Goal: Find specific page/section: Find specific page/section

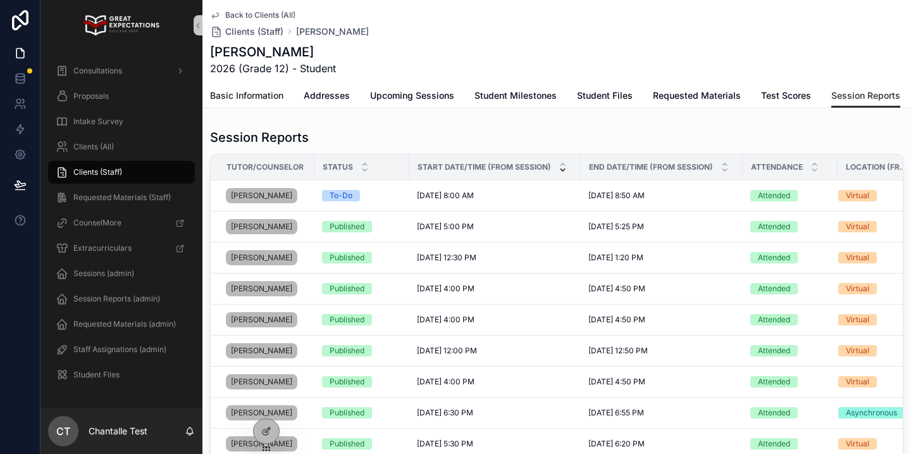
click at [272, 99] on span "Basic Information" at bounding box center [246, 95] width 73 height 13
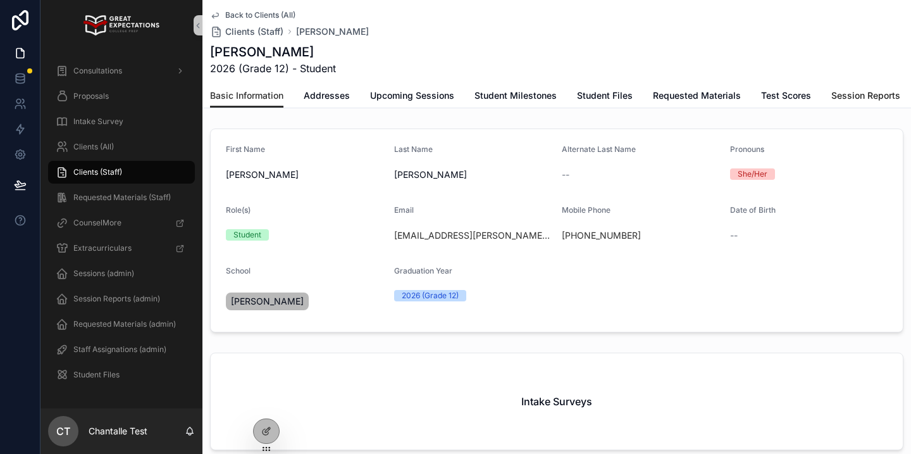
click at [883, 91] on span "Session Reports" at bounding box center [865, 95] width 69 height 13
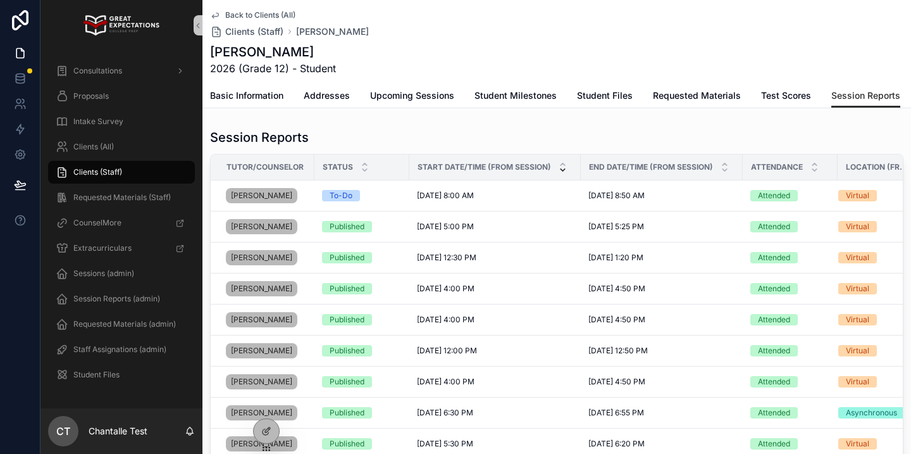
click at [103, 134] on div "Clients (All)" at bounding box center [121, 146] width 162 height 25
click at [110, 122] on span "Intake Survey" at bounding box center [98, 121] width 50 height 10
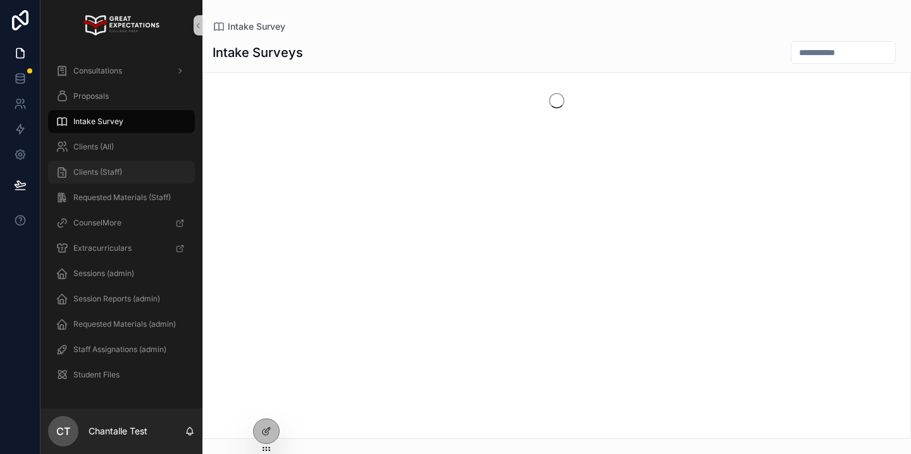
click at [106, 172] on span "Clients (Staff)" at bounding box center [97, 172] width 49 height 10
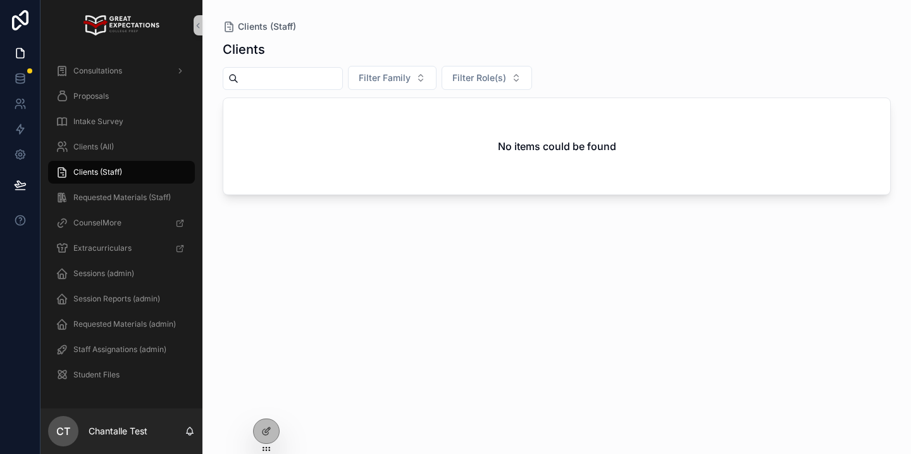
click at [293, 86] on input "scrollable content" at bounding box center [291, 79] width 104 height 18
type input "******"
click at [161, 146] on div "Clients (All)" at bounding box center [122, 147] width 132 height 20
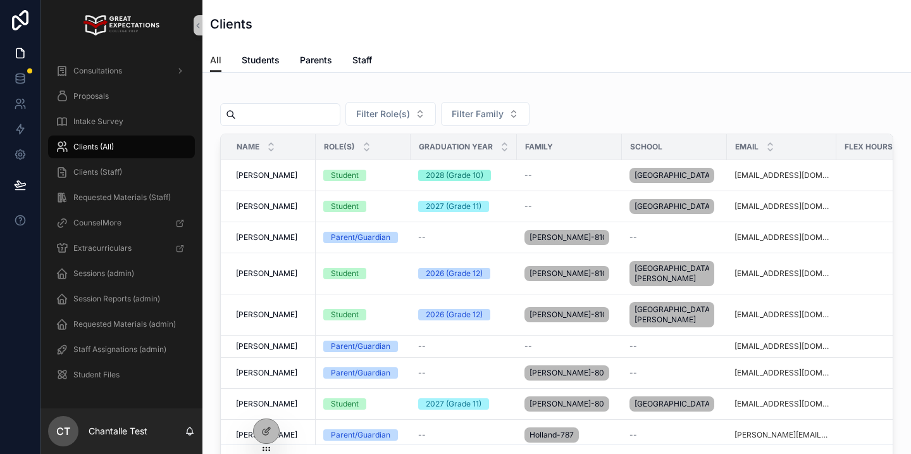
click at [280, 113] on input "scrollable content" at bounding box center [288, 115] width 104 height 18
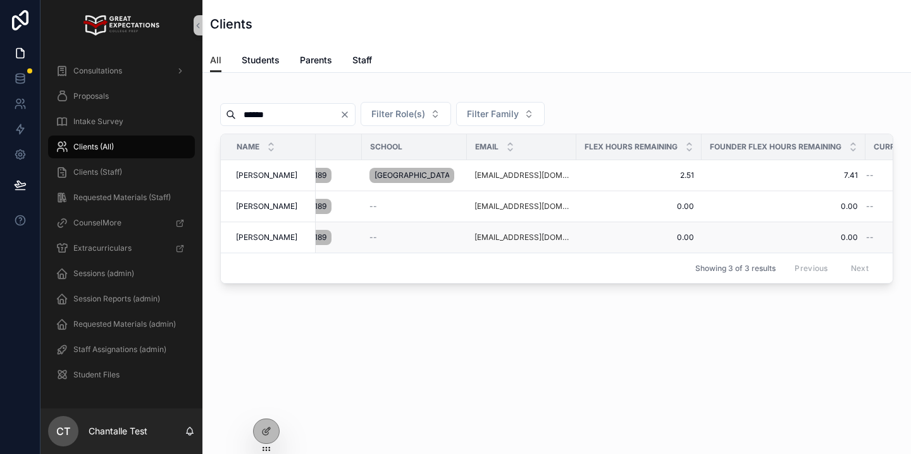
scroll to position [0, 309]
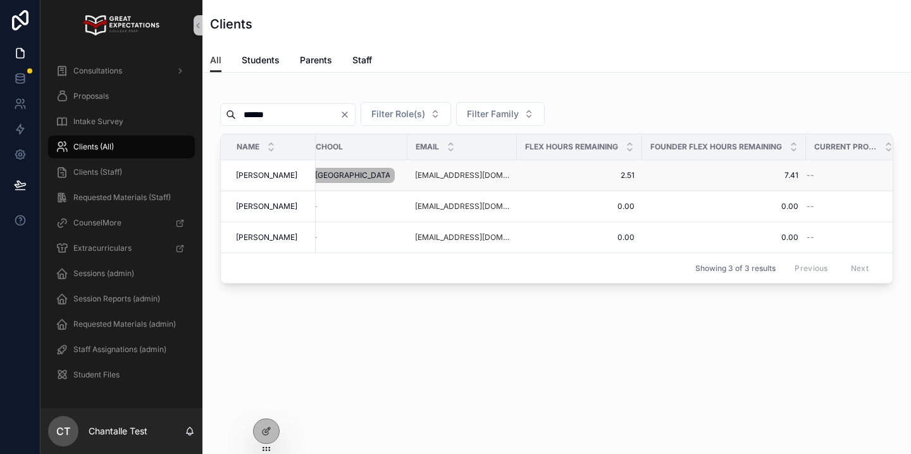
type input "******"
click at [275, 180] on span "[PERSON_NAME]" at bounding box center [266, 175] width 61 height 10
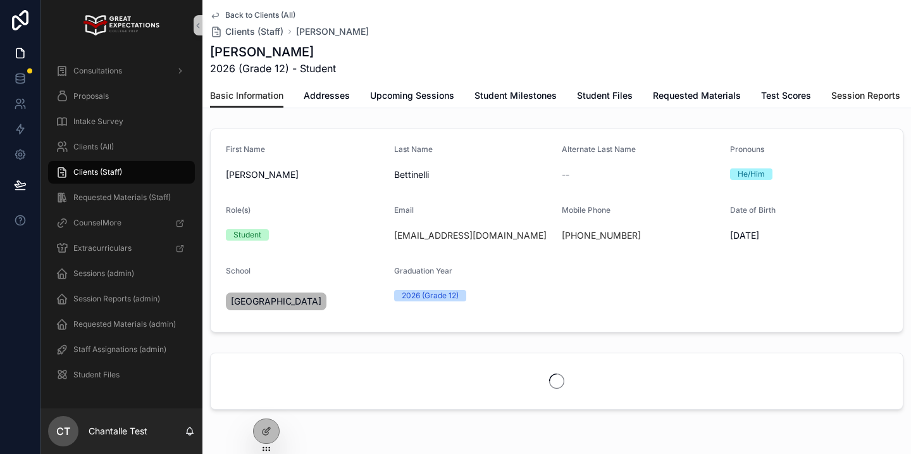
click at [847, 91] on span "Session Reports" at bounding box center [865, 95] width 69 height 13
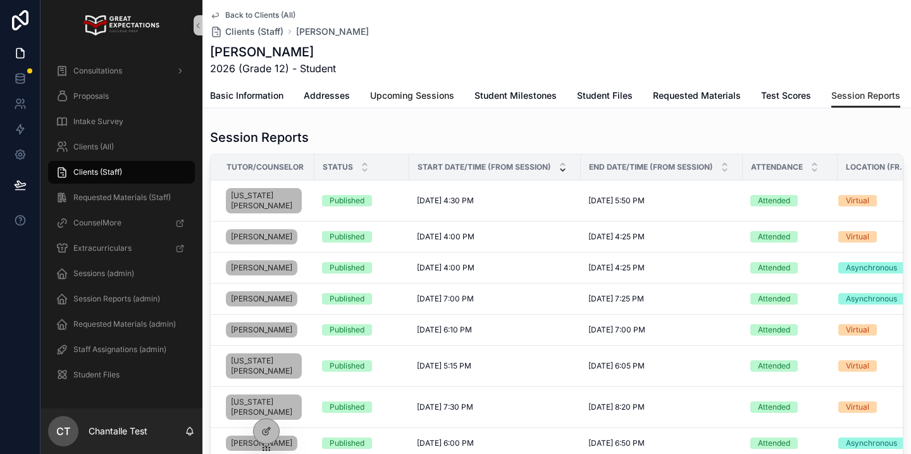
click at [437, 94] on span "Upcoming Sessions" at bounding box center [412, 95] width 84 height 13
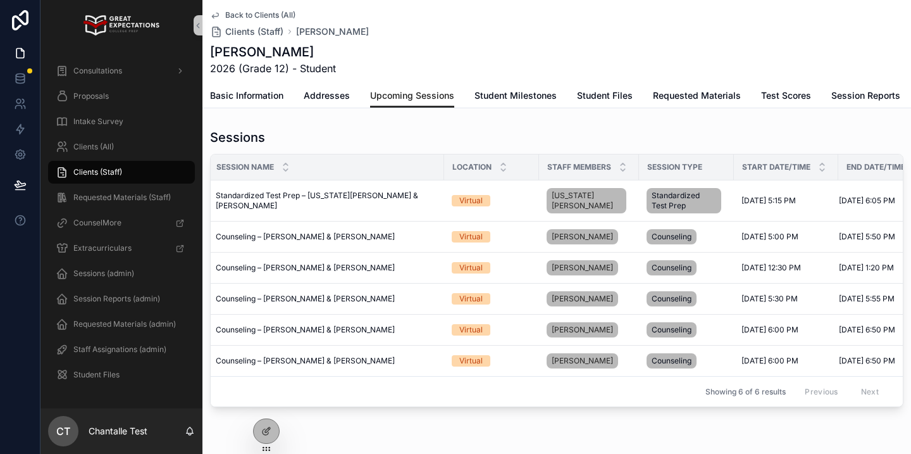
scroll to position [0, 35]
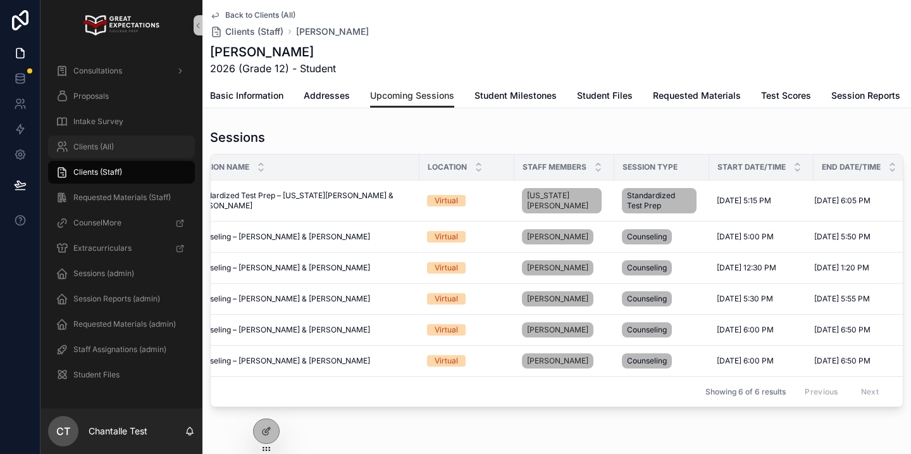
click at [78, 139] on div "Clients (All)" at bounding box center [122, 147] width 132 height 20
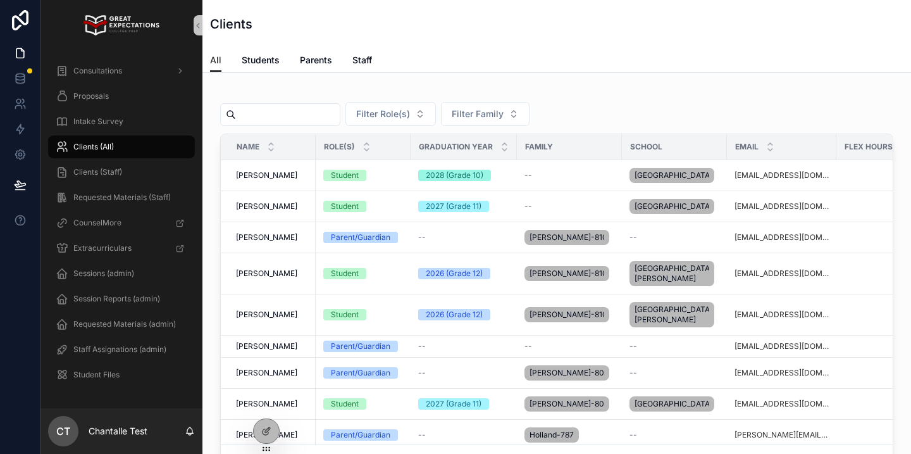
drag, startPoint x: 304, startPoint y: 106, endPoint x: 295, endPoint y: 108, distance: 9.1
click at [304, 106] on input "scrollable content" at bounding box center [288, 115] width 104 height 18
type input "****"
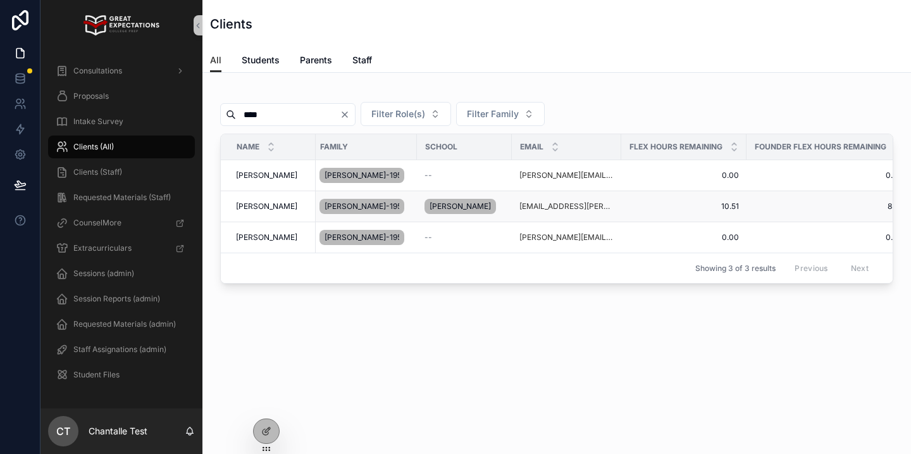
scroll to position [0, 309]
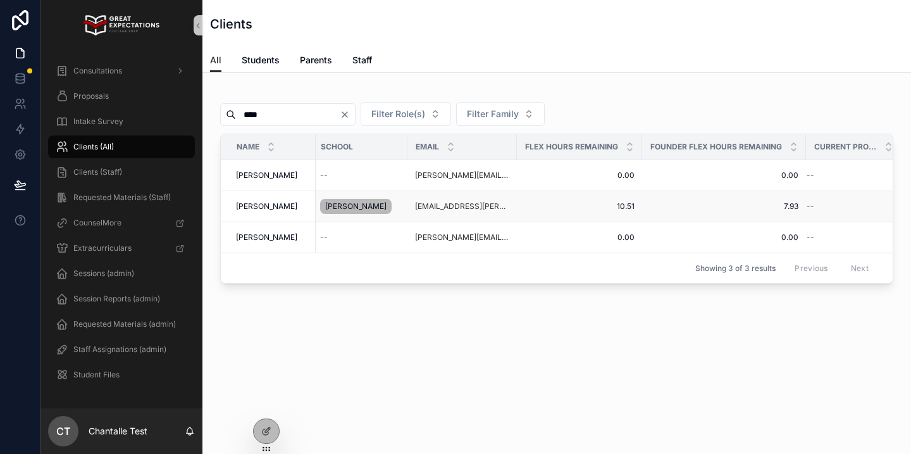
click at [247, 203] on span "[PERSON_NAME]" at bounding box center [266, 206] width 61 height 10
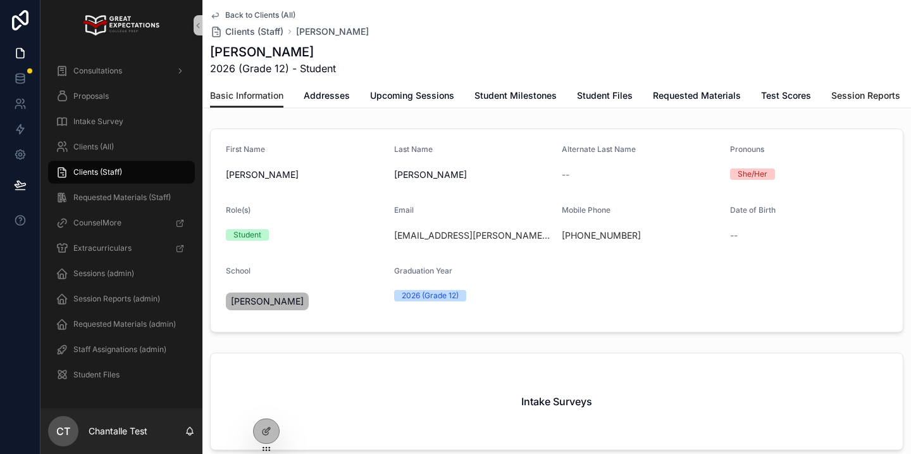
click at [865, 99] on span "Session Reports" at bounding box center [865, 95] width 69 height 13
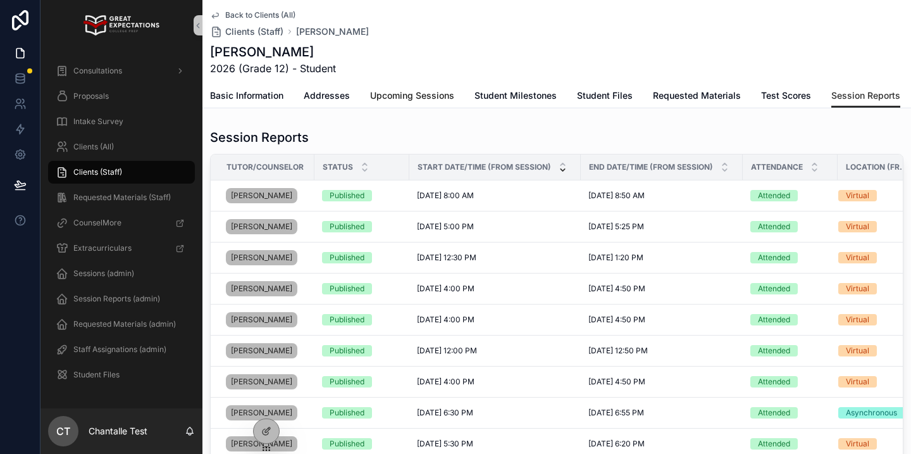
click at [380, 97] on span "Upcoming Sessions" at bounding box center [412, 95] width 84 height 13
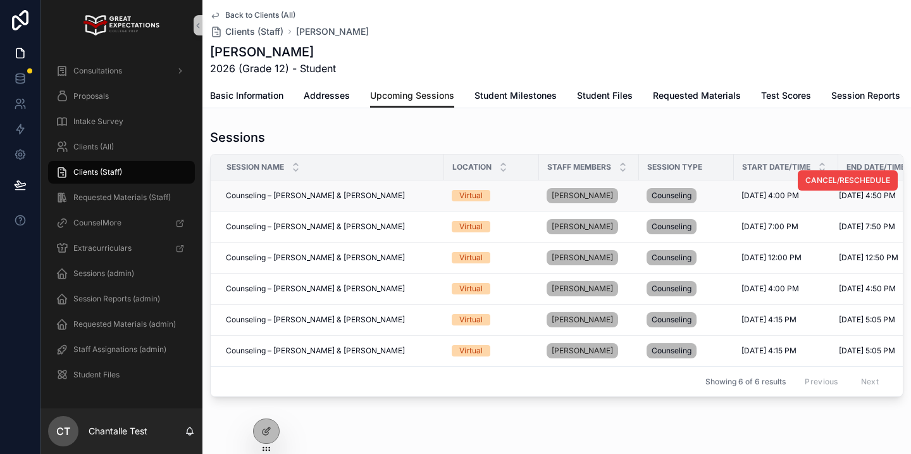
scroll to position [0, 35]
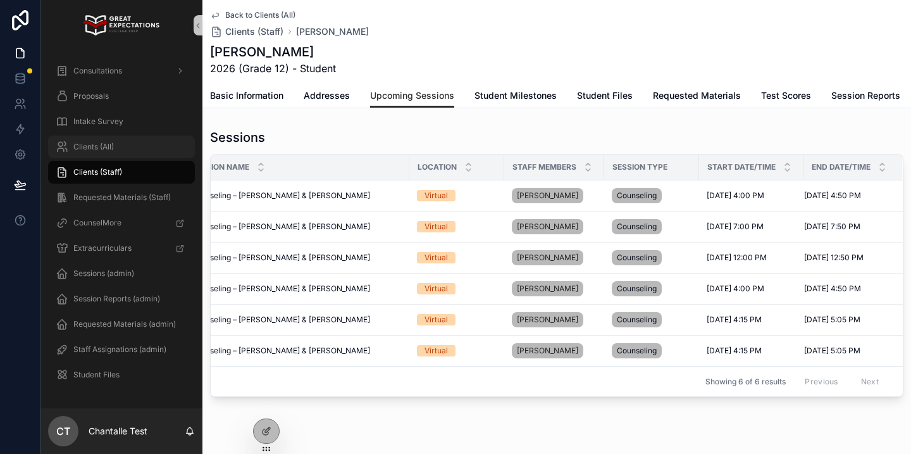
click at [126, 151] on div "Clients (All)" at bounding box center [122, 147] width 132 height 20
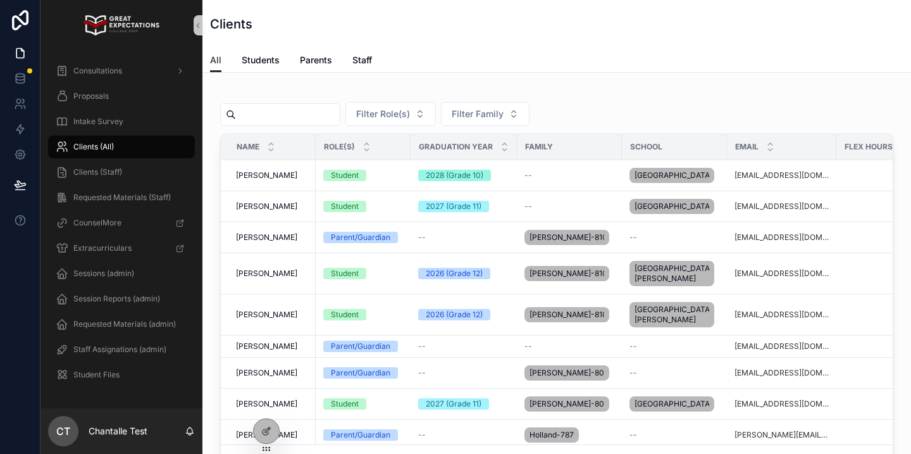
drag, startPoint x: 293, startPoint y: 119, endPoint x: 309, endPoint y: 120, distance: 16.5
click at [309, 120] on input "scrollable content" at bounding box center [288, 115] width 104 height 18
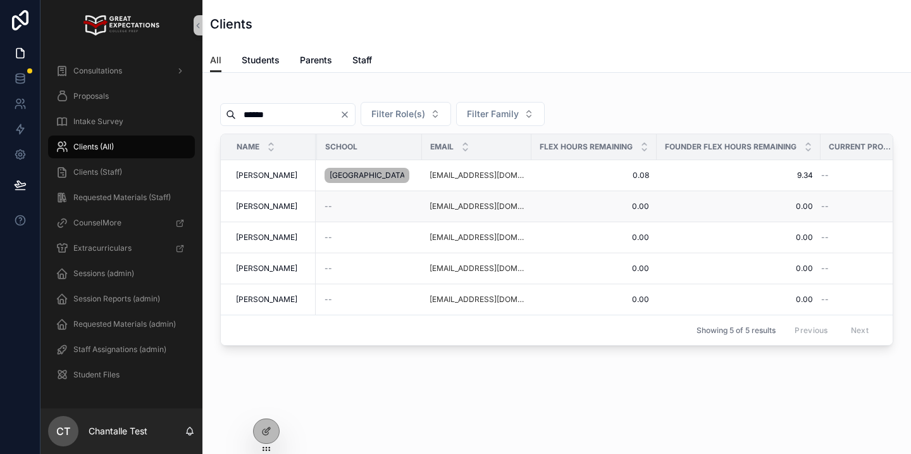
scroll to position [0, 309]
type input "******"
click at [274, 180] on span "[PERSON_NAME]" at bounding box center [266, 175] width 61 height 10
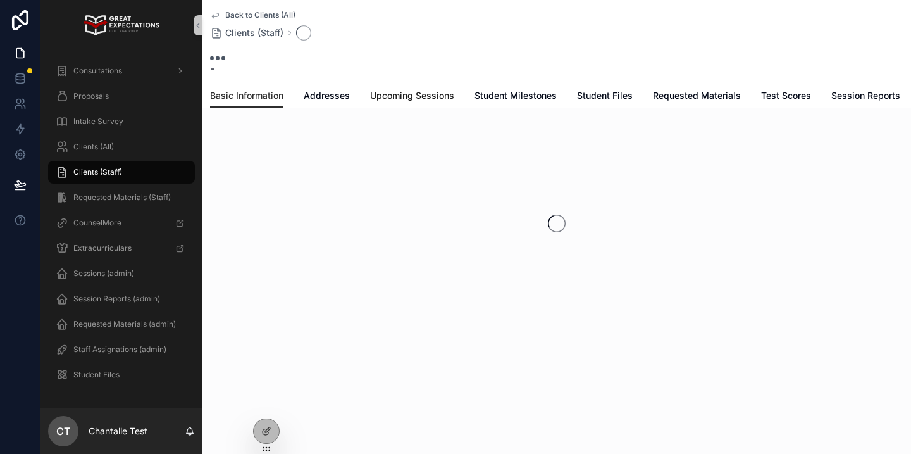
click at [418, 89] on span "Upcoming Sessions" at bounding box center [412, 95] width 84 height 13
click at [871, 86] on link "Session Reports" at bounding box center [865, 96] width 69 height 25
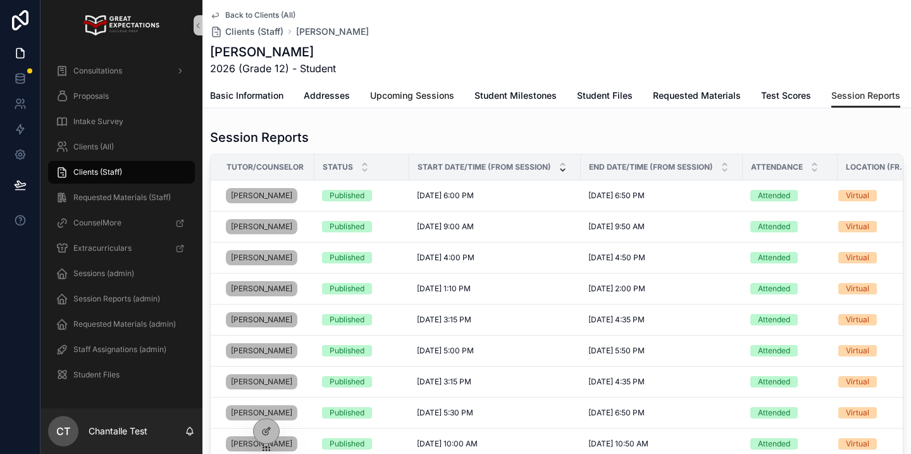
click at [398, 91] on span "Upcoming Sessions" at bounding box center [412, 95] width 84 height 13
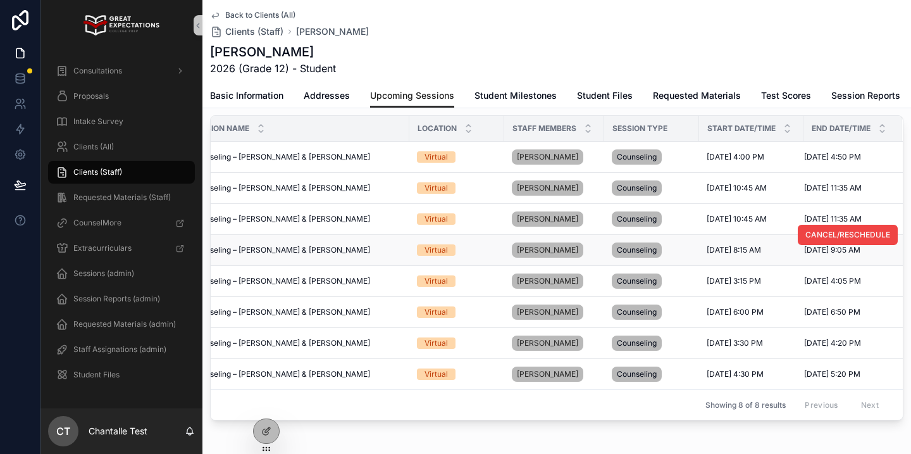
scroll to position [44, 0]
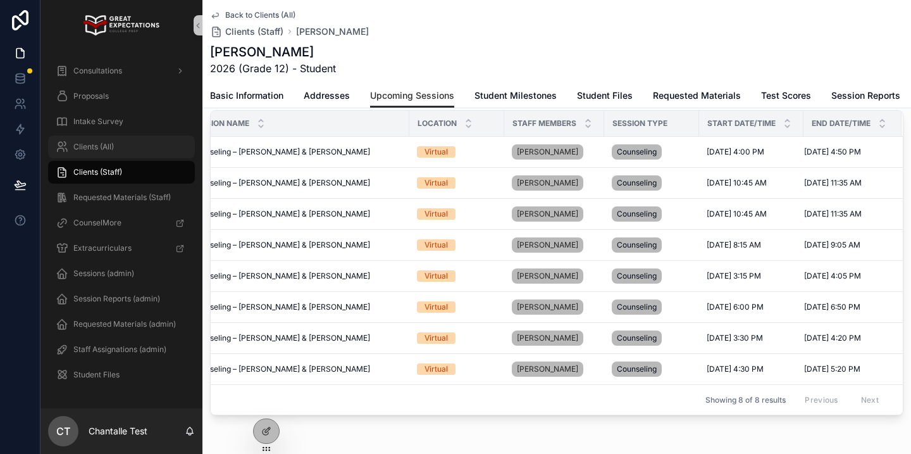
click at [111, 137] on div "Clients (All)" at bounding box center [122, 147] width 132 height 20
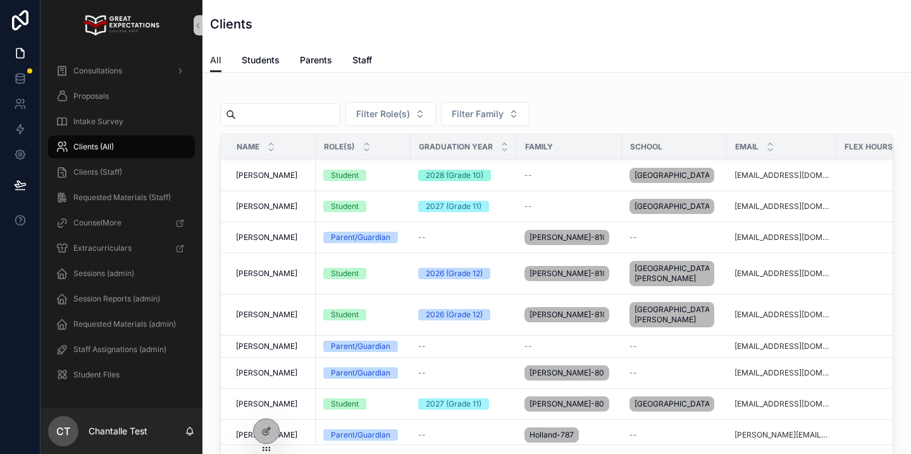
click at [302, 112] on input "scrollable content" at bounding box center [288, 115] width 104 height 18
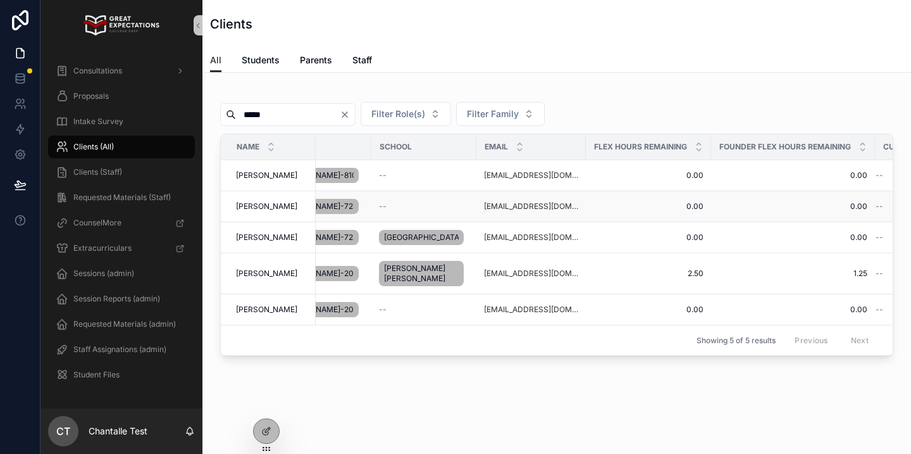
scroll to position [0, 309]
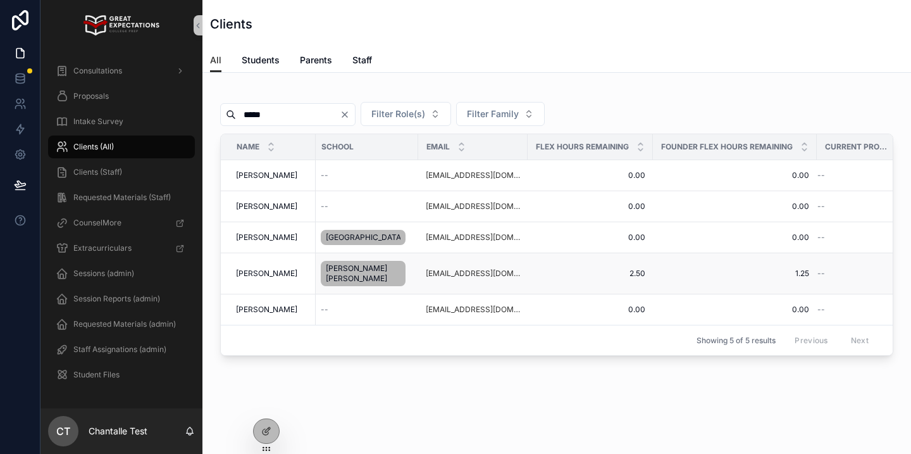
type input "*****"
click at [266, 278] on span "[PERSON_NAME]" at bounding box center [266, 273] width 61 height 10
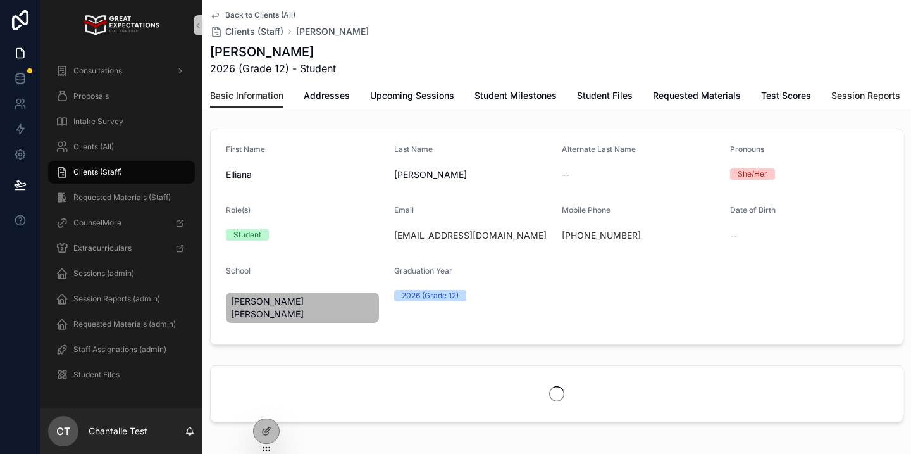
click at [871, 102] on link "Session Reports" at bounding box center [865, 96] width 69 height 25
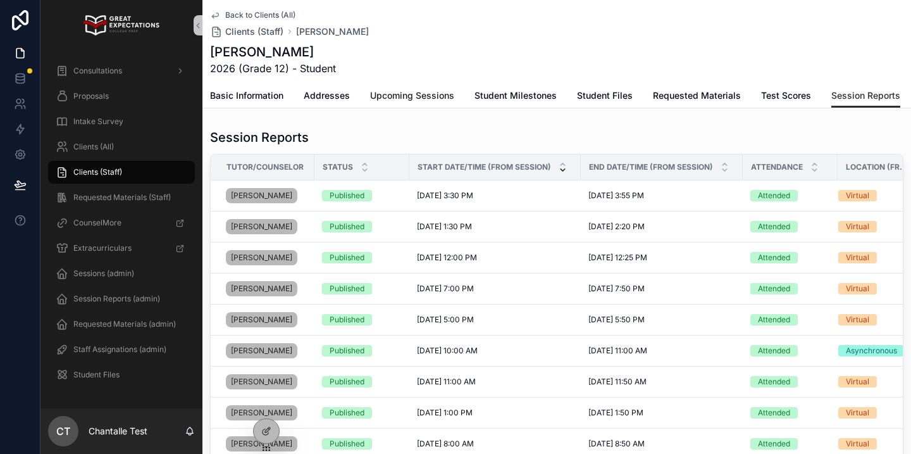
click at [421, 92] on span "Upcoming Sessions" at bounding box center [412, 95] width 84 height 13
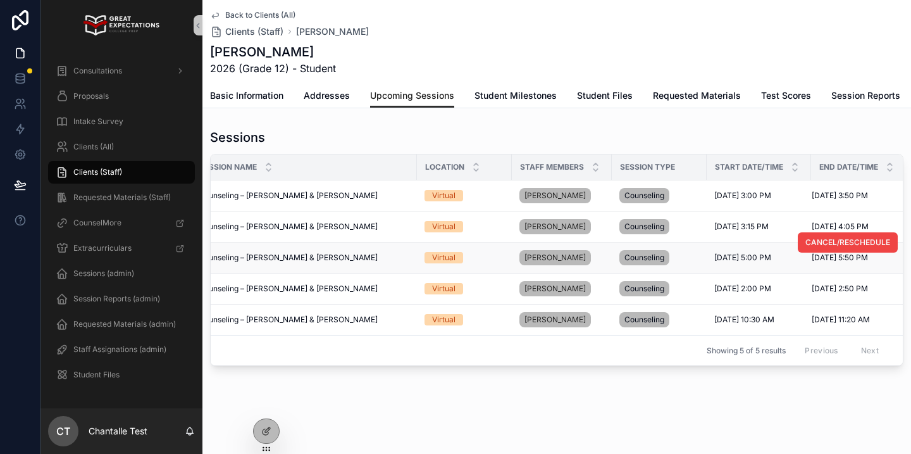
scroll to position [0, 35]
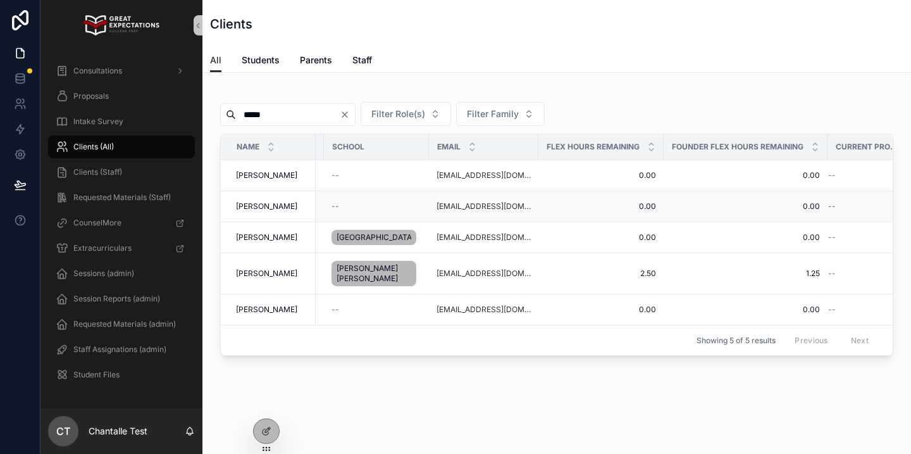
scroll to position [0, 309]
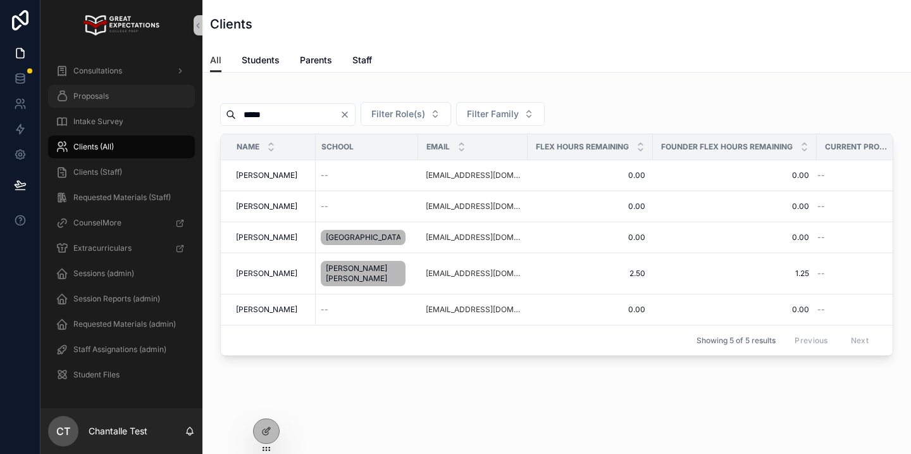
click at [147, 95] on div "Proposals" at bounding box center [122, 96] width 132 height 20
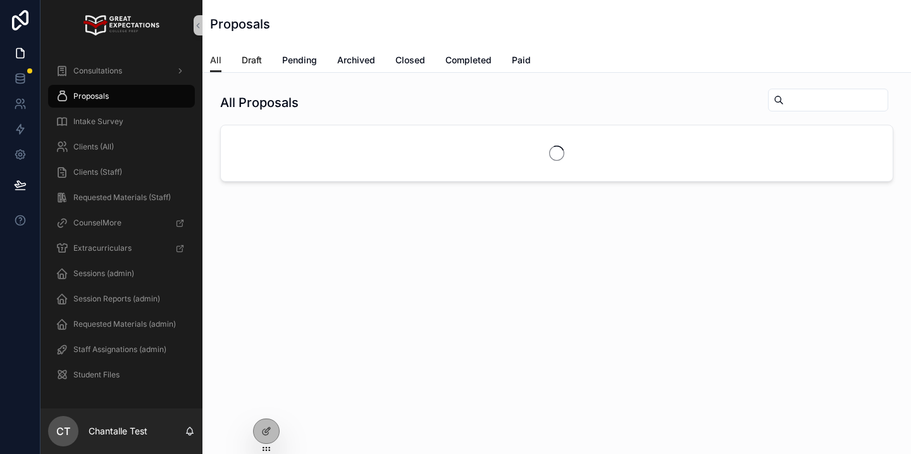
click at [248, 61] on span "Draft" at bounding box center [252, 60] width 20 height 13
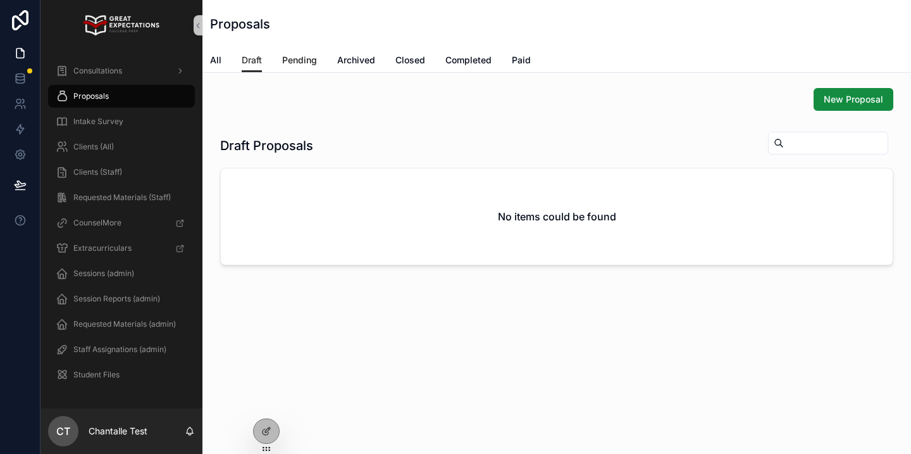
click at [306, 62] on span "Pending" at bounding box center [299, 60] width 35 height 13
